Goal: Communication & Community: Answer question/provide support

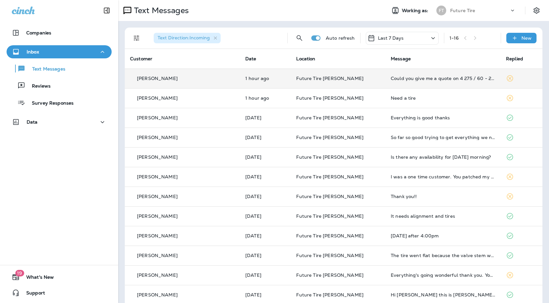
click at [312, 81] on td "Could you give me a quote on 4 275 / 60 - 20 ." at bounding box center [443, 79] width 115 height 20
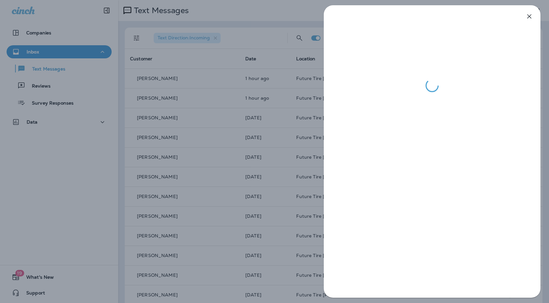
click at [312, 17] on icon "button" at bounding box center [530, 16] width 8 height 8
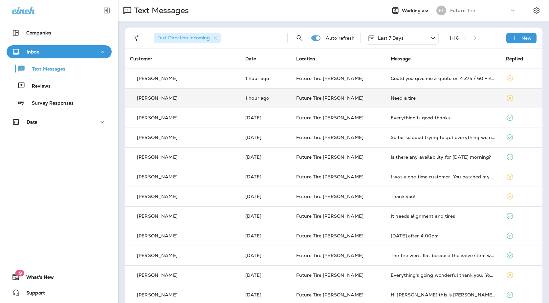
click at [172, 101] on div "[PERSON_NAME]" at bounding box center [182, 98] width 105 height 7
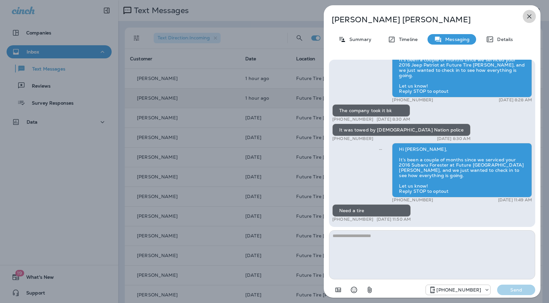
click at [312, 15] on icon "button" at bounding box center [530, 16] width 8 height 8
